Goal: Information Seeking & Learning: Learn about a topic

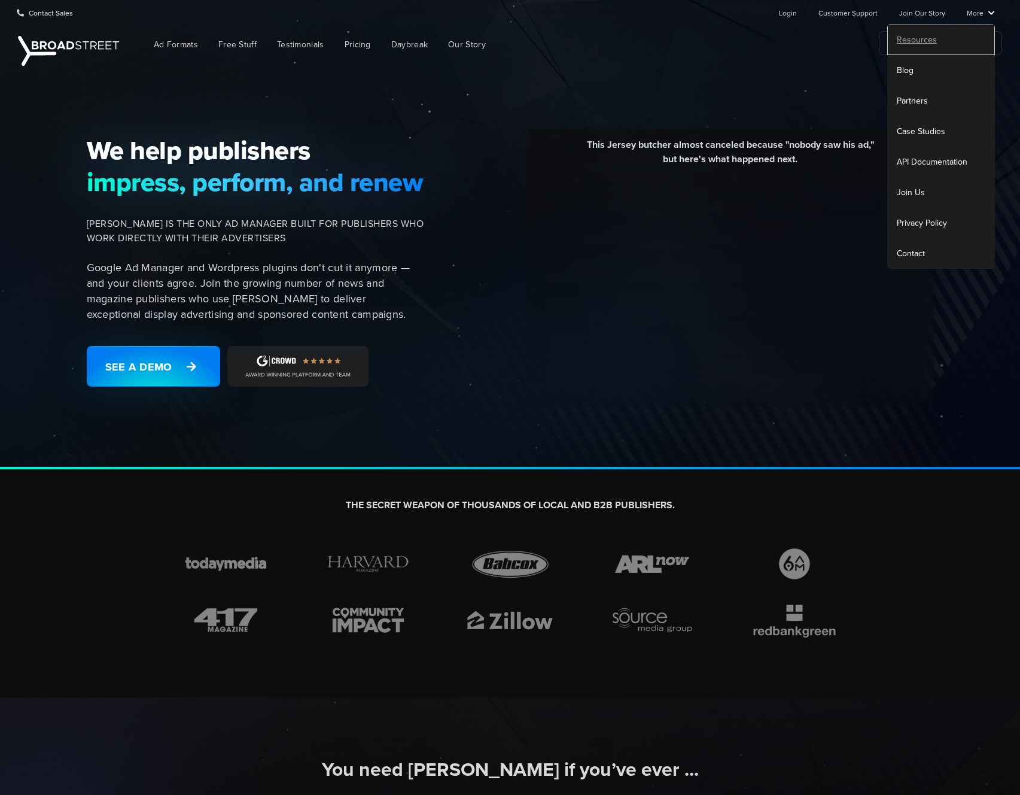
click at [928, 35] on link "Resources" at bounding box center [941, 40] width 108 height 31
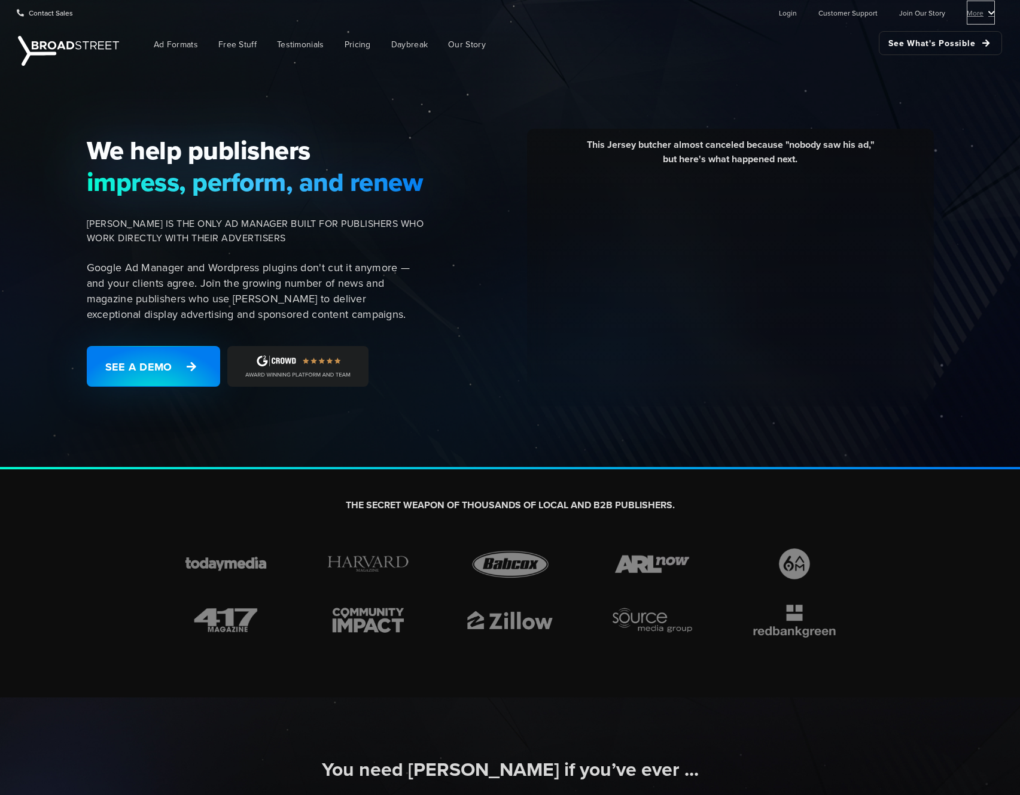
click at [978, 17] on link "More" at bounding box center [981, 13] width 28 height 24
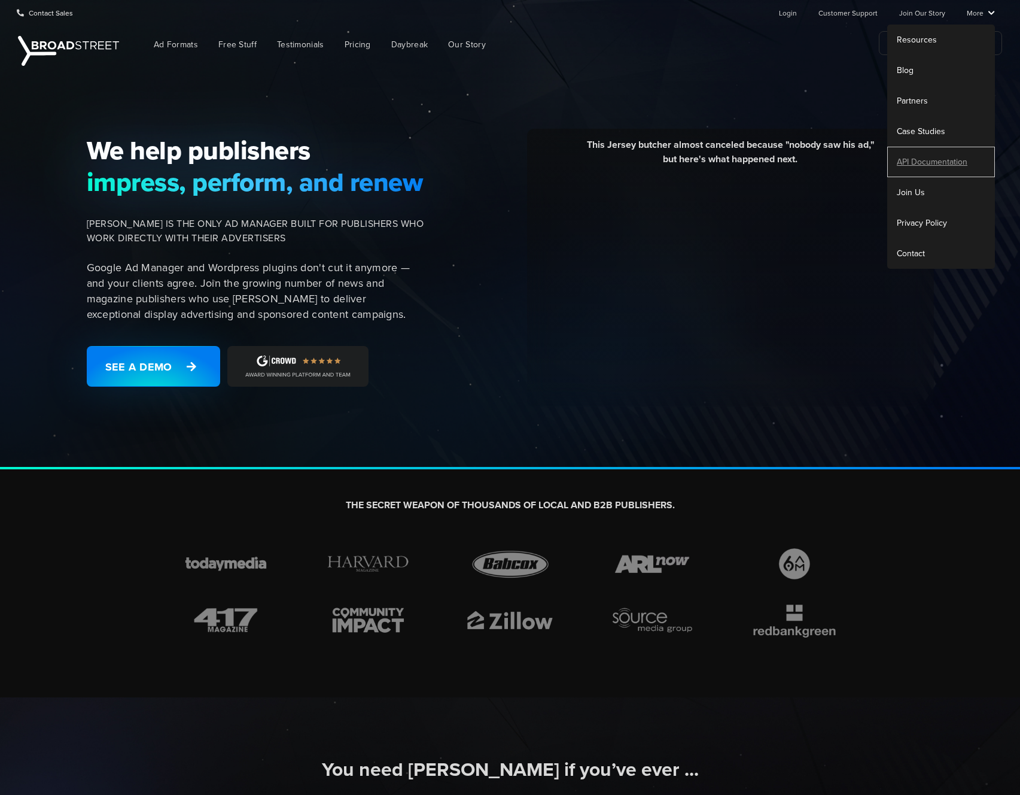
click at [918, 162] on link "API Documentation" at bounding box center [941, 162] width 108 height 31
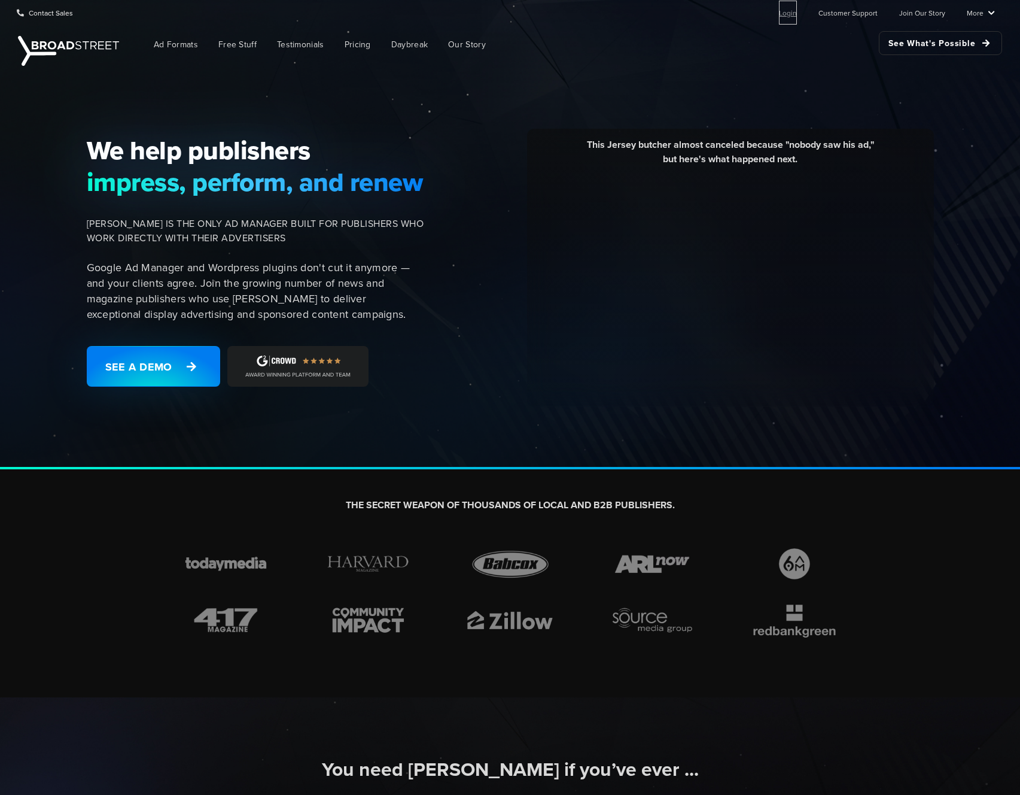
click at [795, 11] on link "Login" at bounding box center [788, 13] width 18 height 24
